Goal: Information Seeking & Learning: Check status

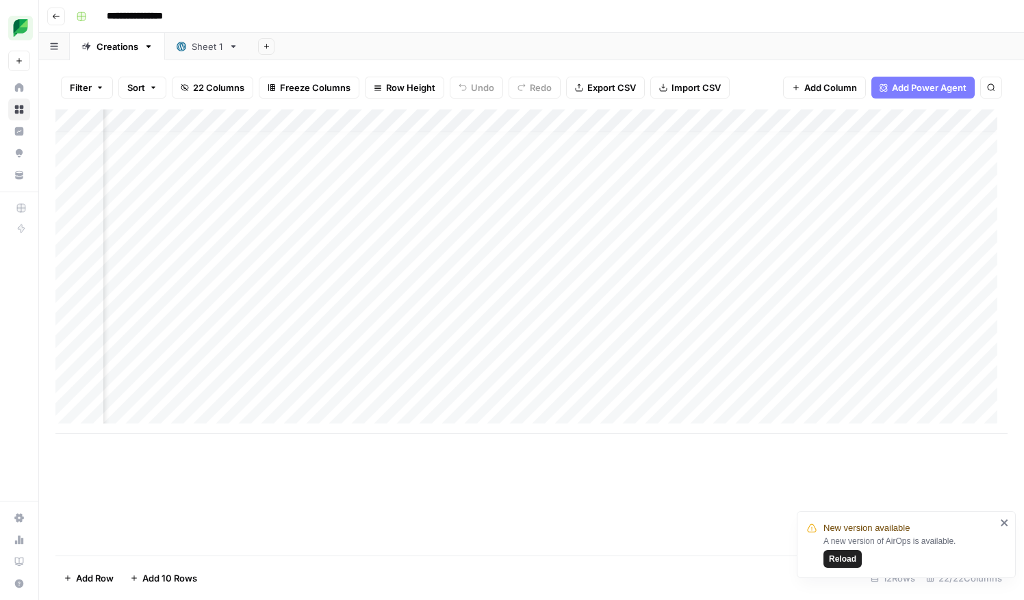
scroll to position [10, 962]
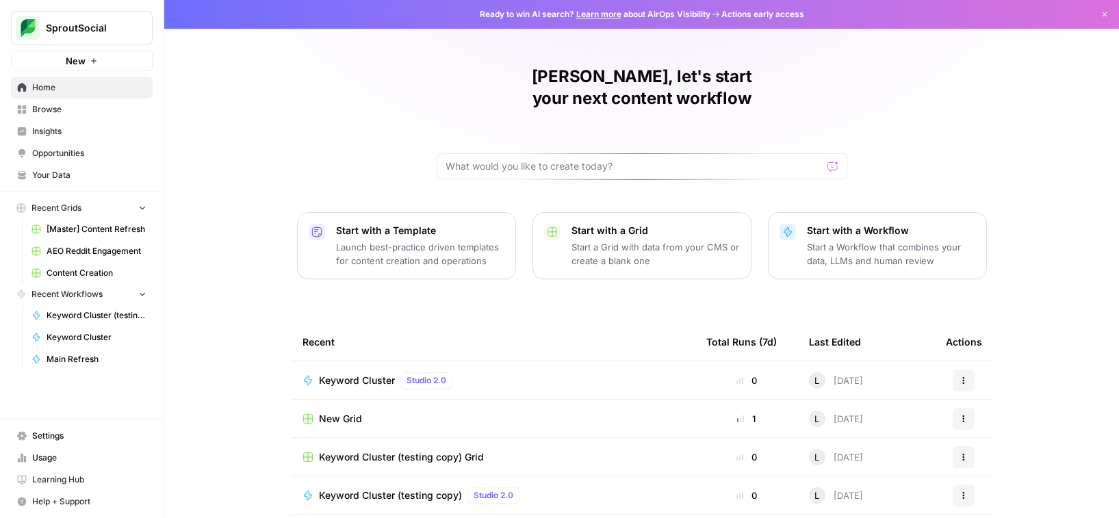
click at [61, 125] on span "Insights" at bounding box center [89, 131] width 114 height 12
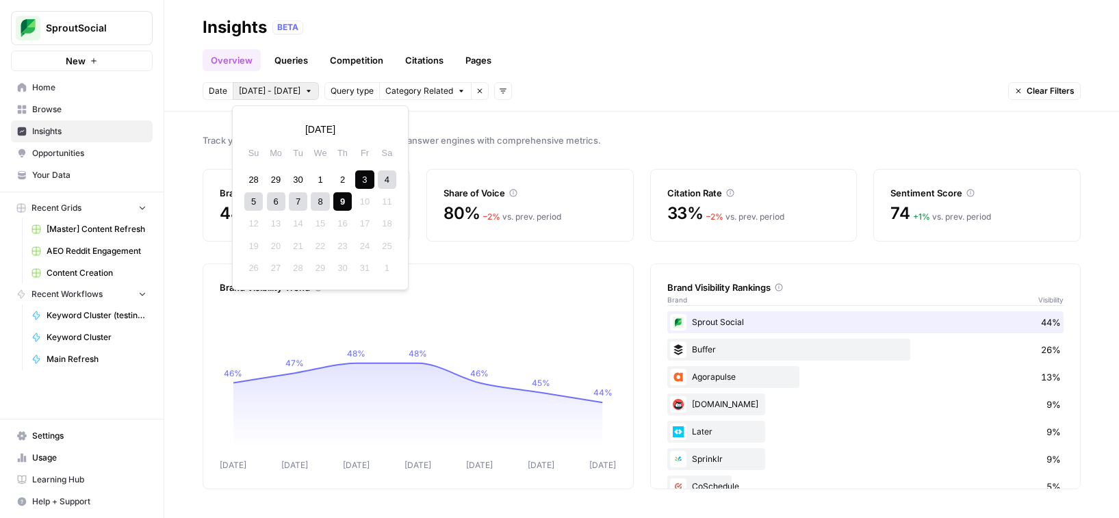
click at [305, 94] on icon "button" at bounding box center [309, 91] width 8 height 8
click at [320, 179] on div "1" at bounding box center [320, 179] width 18 height 18
click at [337, 194] on div "9" at bounding box center [342, 201] width 18 height 18
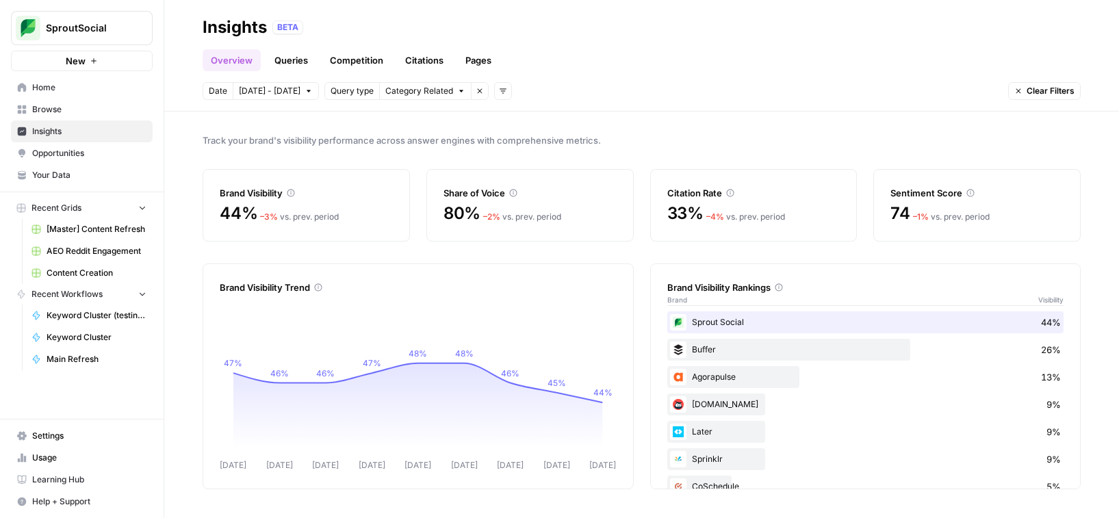
click at [355, 60] on link "Competition" at bounding box center [357, 60] width 70 height 22
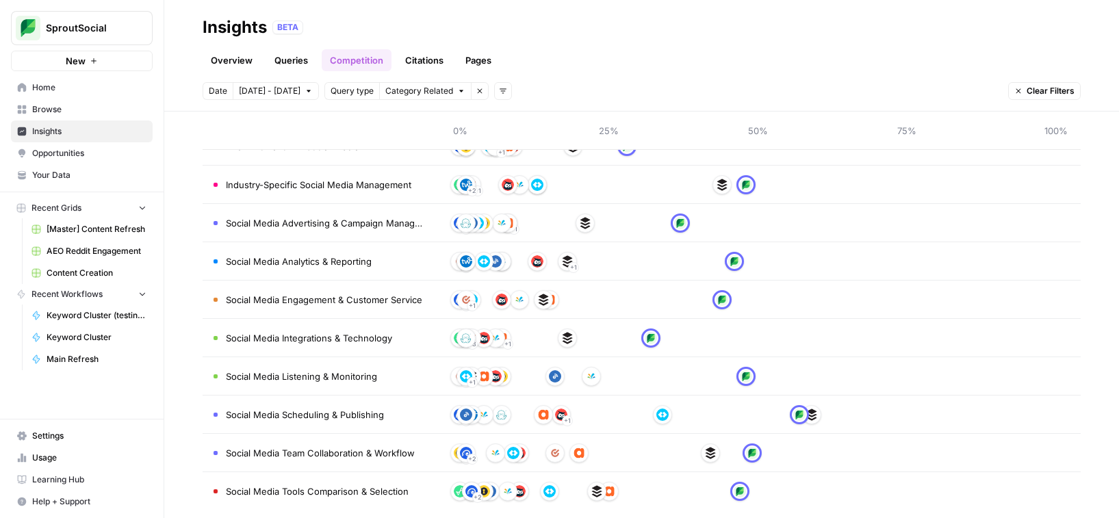
scroll to position [136, 0]
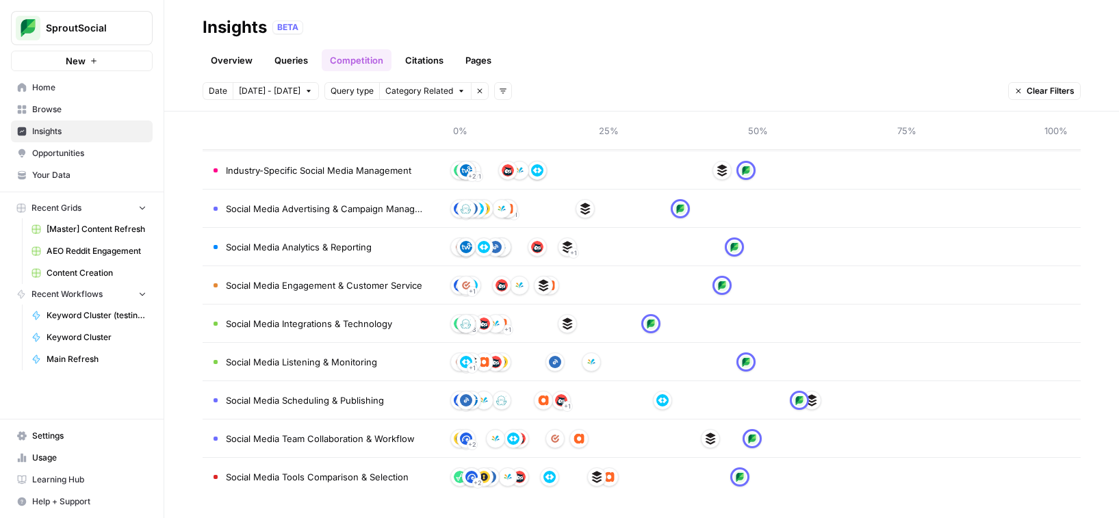
click at [485, 53] on link "Pages" at bounding box center [478, 60] width 42 height 22
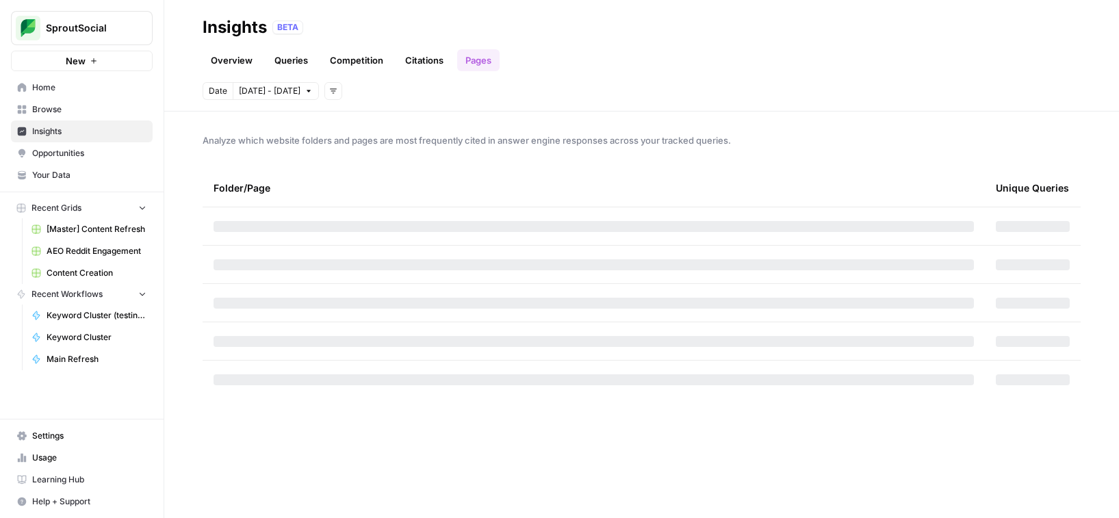
click at [439, 61] on link "Citations" at bounding box center [424, 60] width 55 height 22
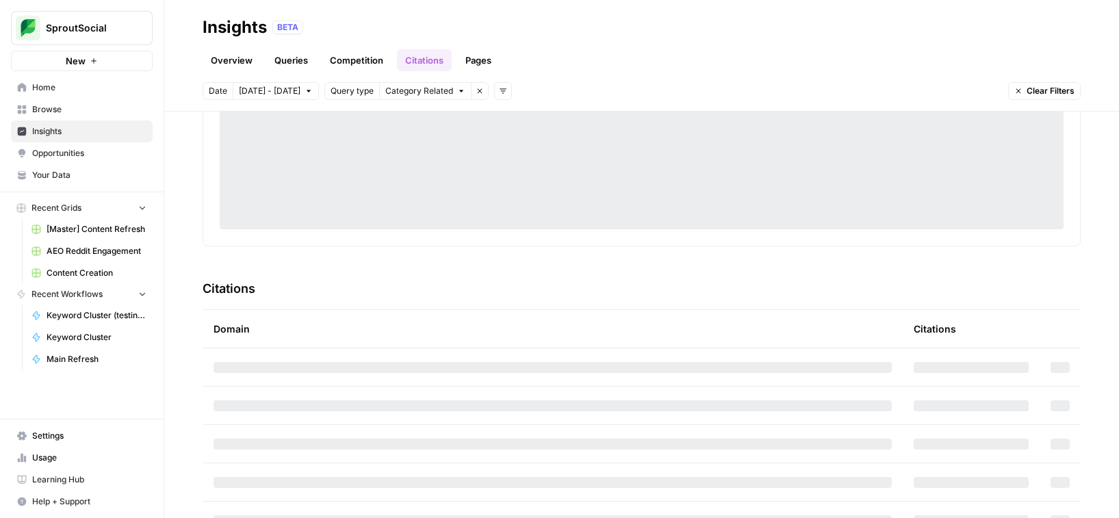
scroll to position [206, 0]
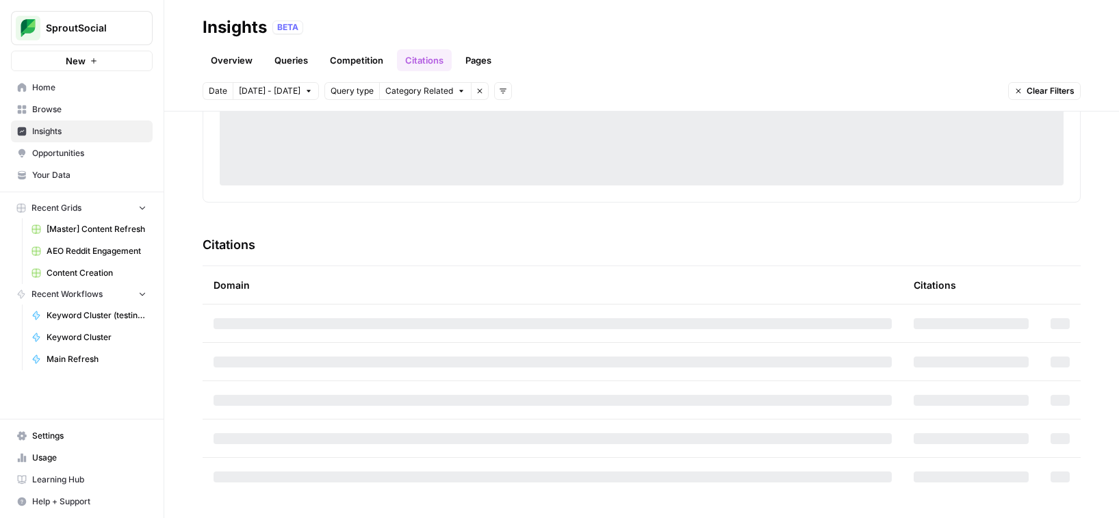
click at [457, 92] on icon "button" at bounding box center [461, 91] width 8 height 8
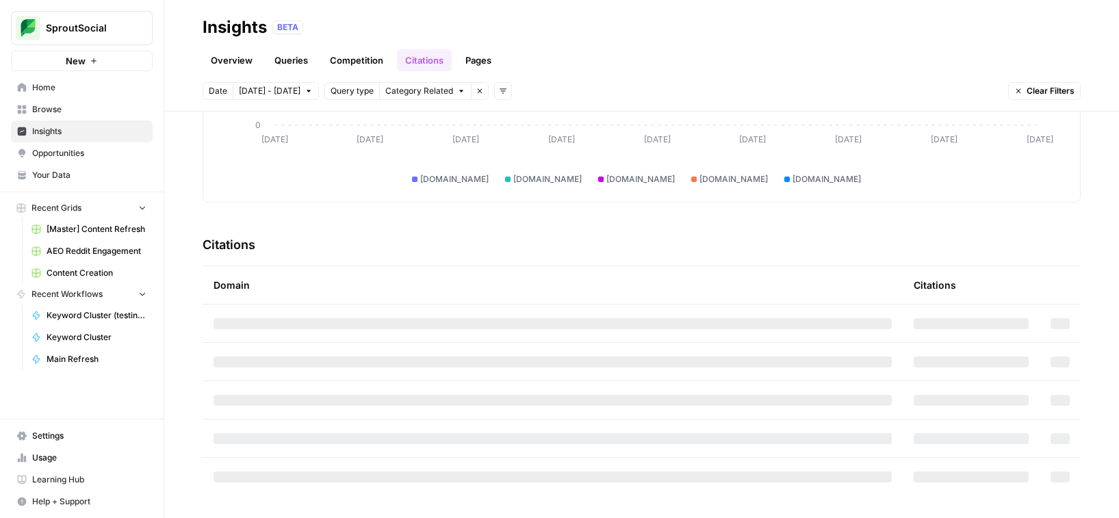
click at [624, 85] on div "Date [DATE] - [DATE] Query type Category Related Remove filter Add filters Clea…" at bounding box center [642, 91] width 878 height 18
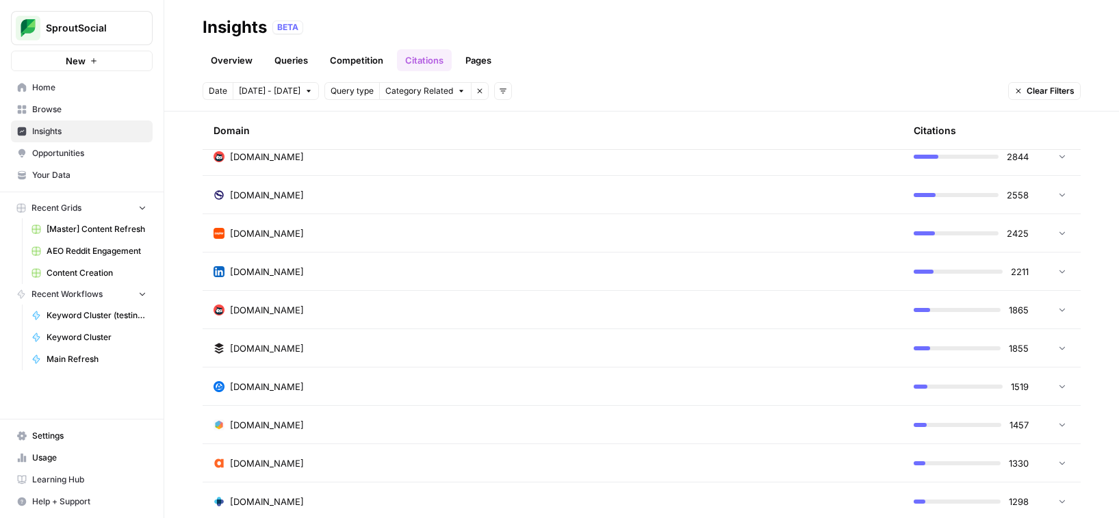
scroll to position [751, 0]
